Goal: Information Seeking & Learning: Learn about a topic

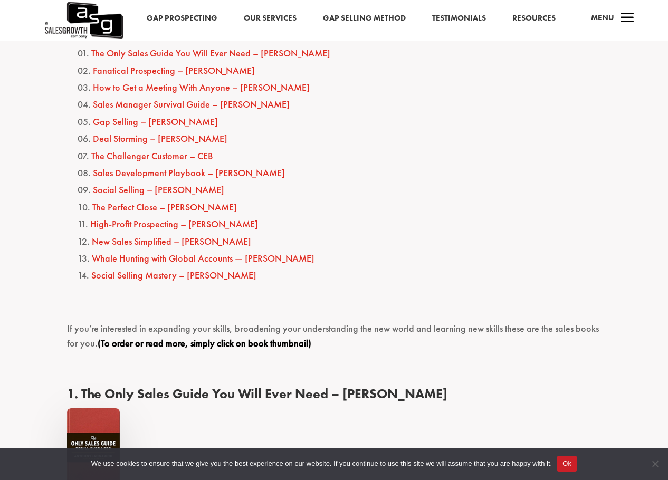
scroll to position [581, 0]
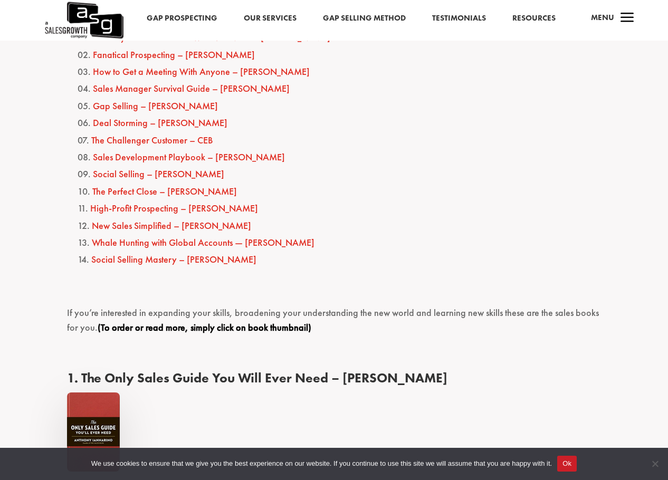
click at [99, 54] on link "Fanatical Prospecting – [PERSON_NAME]" at bounding box center [174, 55] width 162 height 12
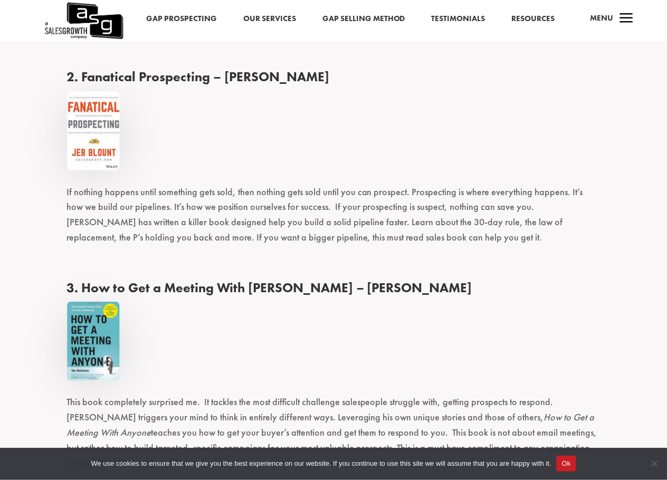
scroll to position [1161, 0]
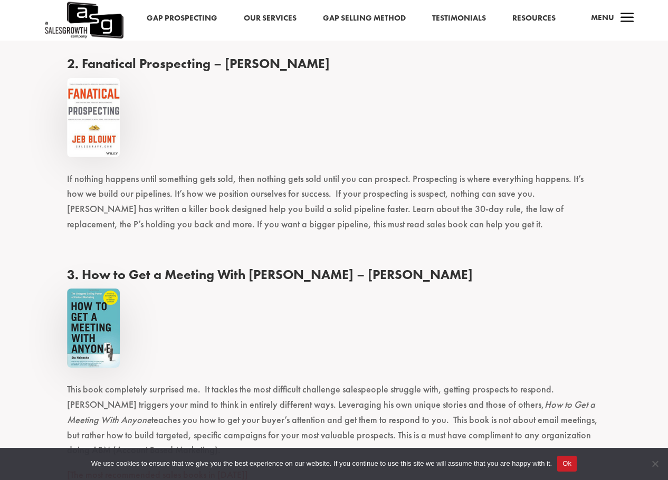
click at [152, 175] on p "If nothing happens until something gets sold, then nothing gets sold until you …" at bounding box center [334, 207] width 535 height 70
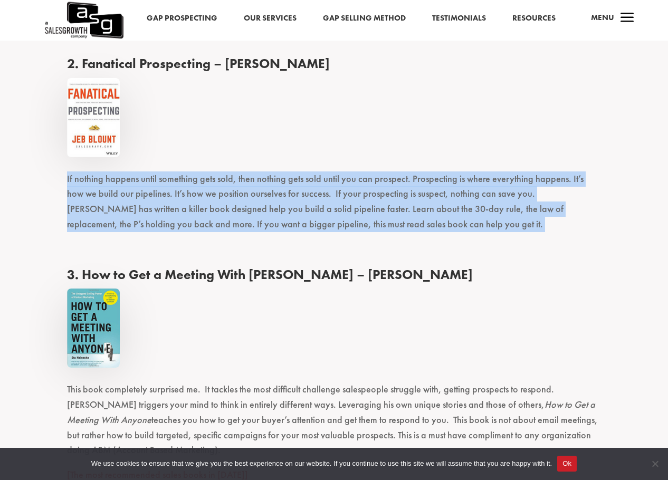
click at [152, 175] on p "If nothing happens until something gets sold, then nothing gets sold until you …" at bounding box center [334, 207] width 535 height 70
click at [189, 187] on p "If nothing happens until something gets sold, then nothing gets sold until you …" at bounding box center [334, 207] width 535 height 70
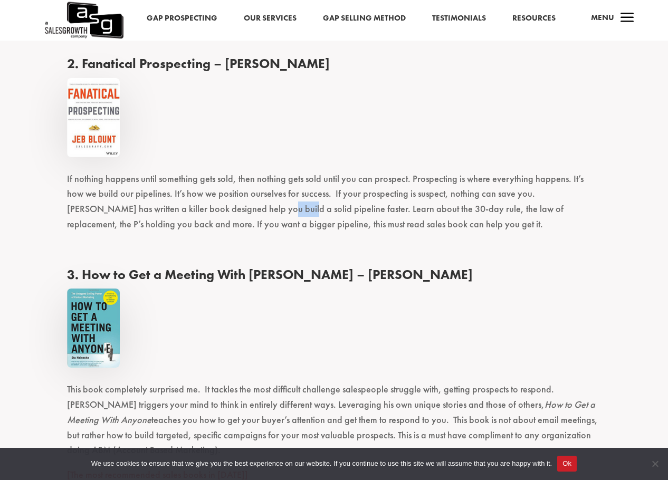
click at [189, 187] on p "If nothing happens until something gets sold, then nothing gets sold until you …" at bounding box center [334, 207] width 535 height 70
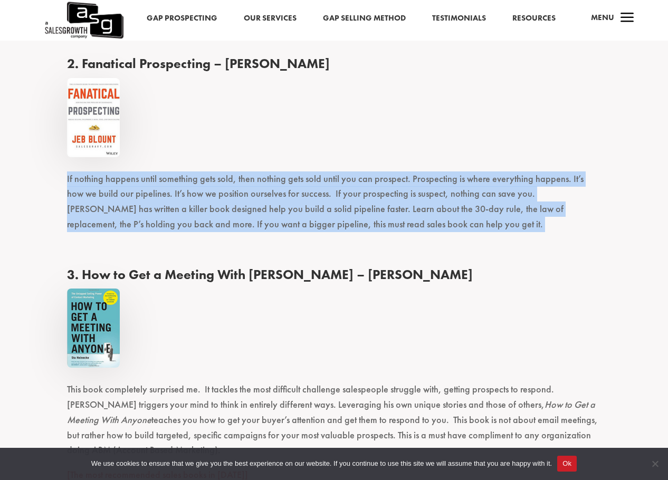
click at [189, 187] on p "If nothing happens until something gets sold, then nothing gets sold until you …" at bounding box center [334, 207] width 535 height 70
click at [429, 172] on p "If nothing happens until something gets sold, then nothing gets sold until you …" at bounding box center [334, 207] width 535 height 70
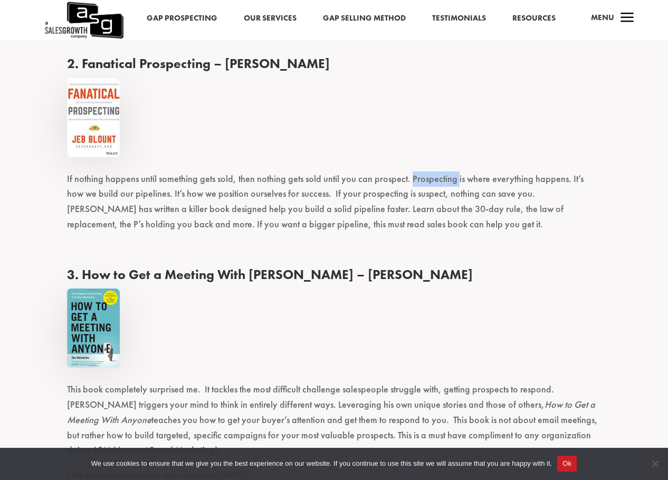
click at [429, 172] on p "If nothing happens until something gets sold, then nothing gets sold until you …" at bounding box center [334, 207] width 535 height 70
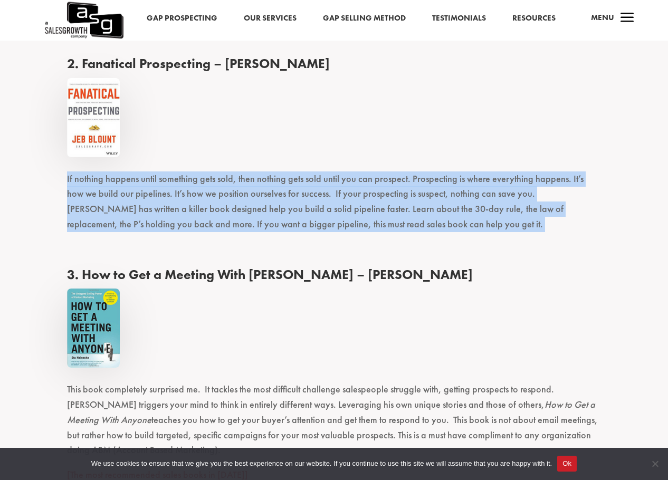
click at [429, 172] on p "If nothing happens until something gets sold, then nothing gets sold until you …" at bounding box center [334, 207] width 535 height 70
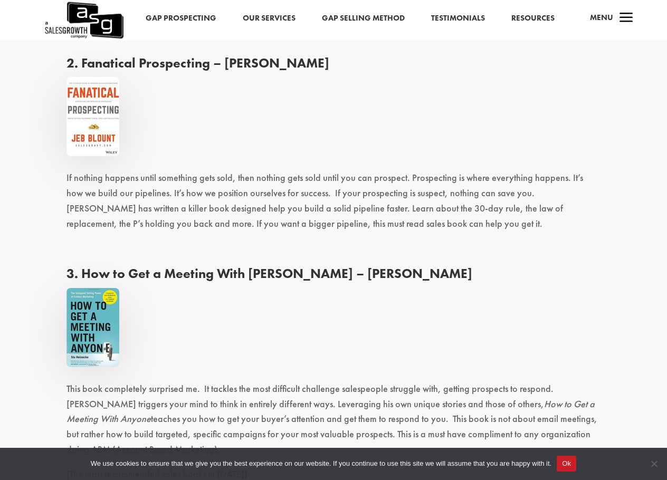
scroll to position [1003, 0]
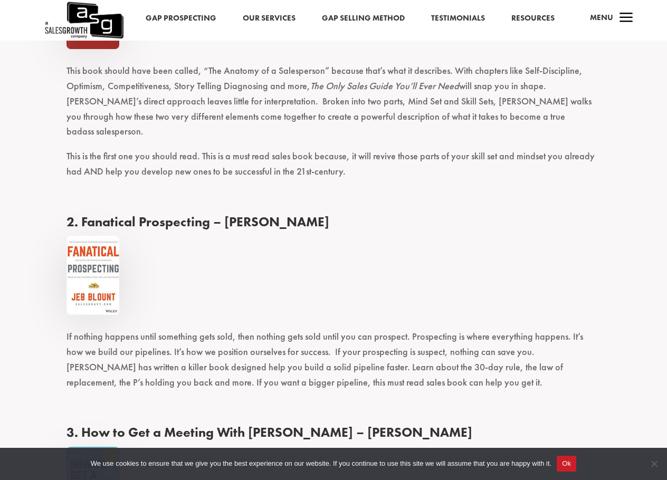
drag, startPoint x: 237, startPoint y: 230, endPoint x: 178, endPoint y: 255, distance: 64.1
click at [178, 255] on p at bounding box center [333, 282] width 534 height 93
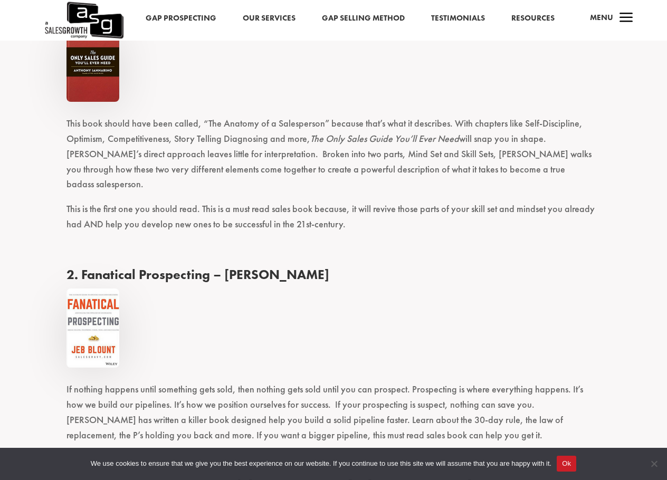
scroll to position [1161, 0]
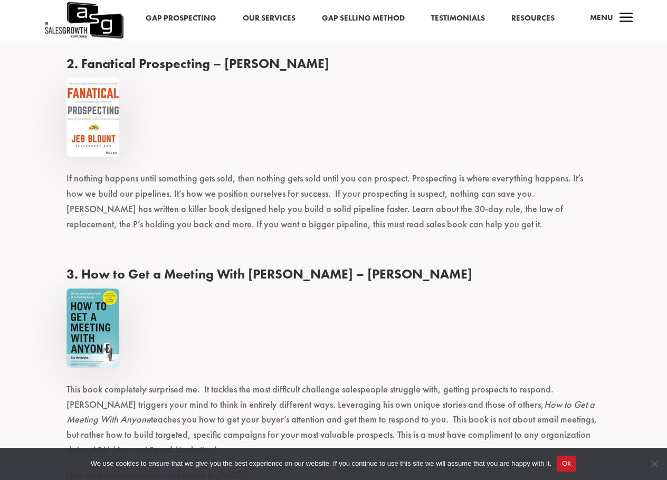
click at [108, 55] on h4 "2. Fanatical Prospecting – [PERSON_NAME]" at bounding box center [333, 66] width 534 height 23
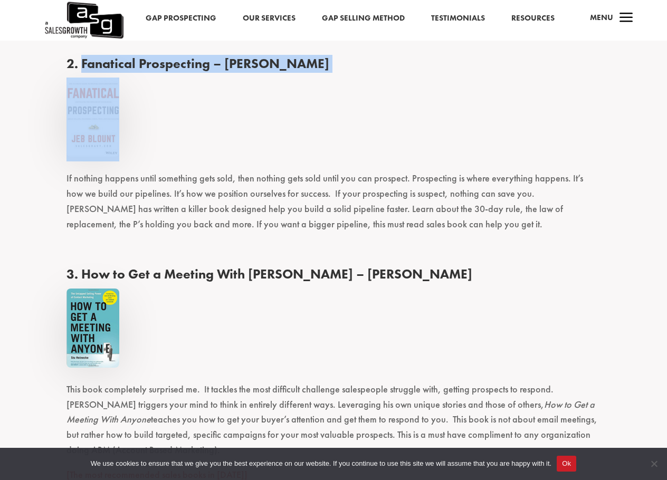
drag, startPoint x: 108, startPoint y: 44, endPoint x: 403, endPoint y: 72, distance: 296.9
click at [167, 56] on h4 "2. Fanatical Prospecting – [PERSON_NAME]" at bounding box center [333, 66] width 534 height 23
click at [107, 55] on h4 "2. Fanatical Prospecting – [PERSON_NAME]" at bounding box center [333, 66] width 534 height 23
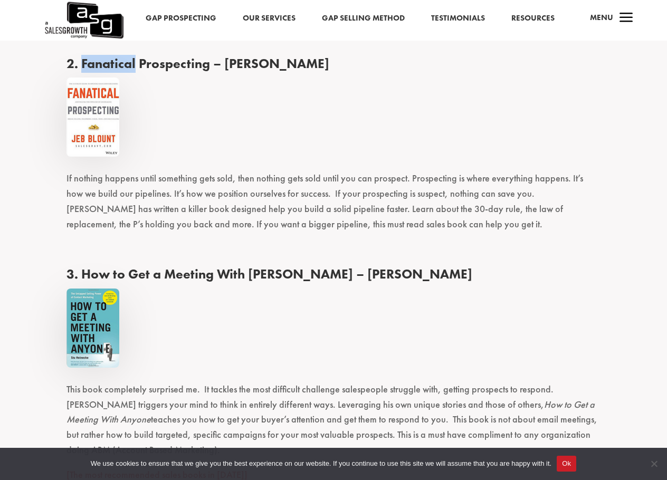
click at [108, 55] on h4 "2. Fanatical Prospecting – [PERSON_NAME]" at bounding box center [333, 66] width 534 height 23
click at [115, 55] on h4 "2. Fanatical Prospecting – [PERSON_NAME]" at bounding box center [333, 66] width 534 height 23
drag, startPoint x: 115, startPoint y: 48, endPoint x: 258, endPoint y: 62, distance: 143.7
click at [258, 62] on h4 "2. Fanatical Prospecting – [PERSON_NAME]" at bounding box center [333, 66] width 534 height 23
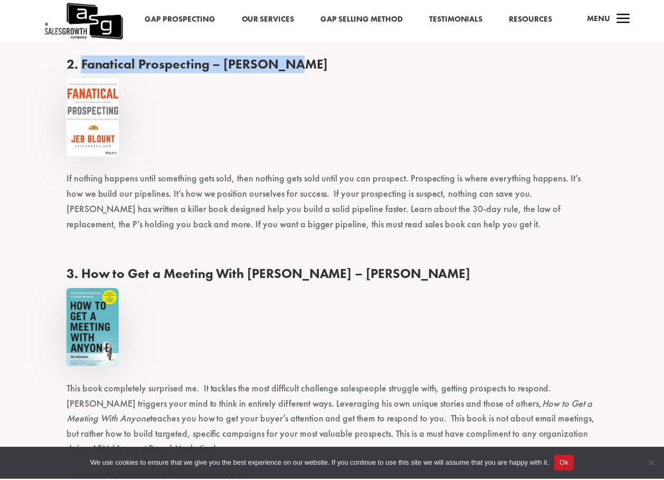
scroll to position [1160, 0]
